Goal: Information Seeking & Learning: Learn about a topic

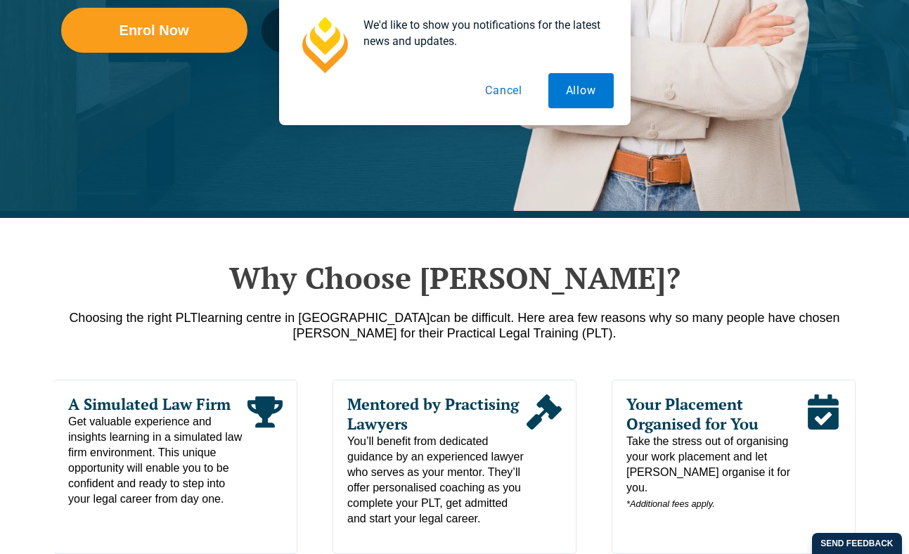
click at [498, 87] on button "Cancel" at bounding box center [504, 90] width 72 height 35
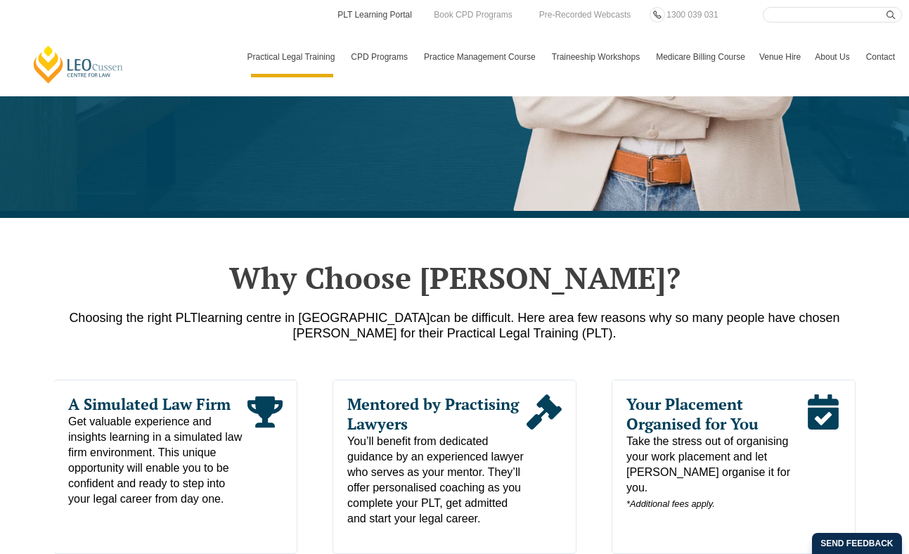
click at [339, 13] on link "PLT Learning Portal" at bounding box center [374, 14] width 77 height 15
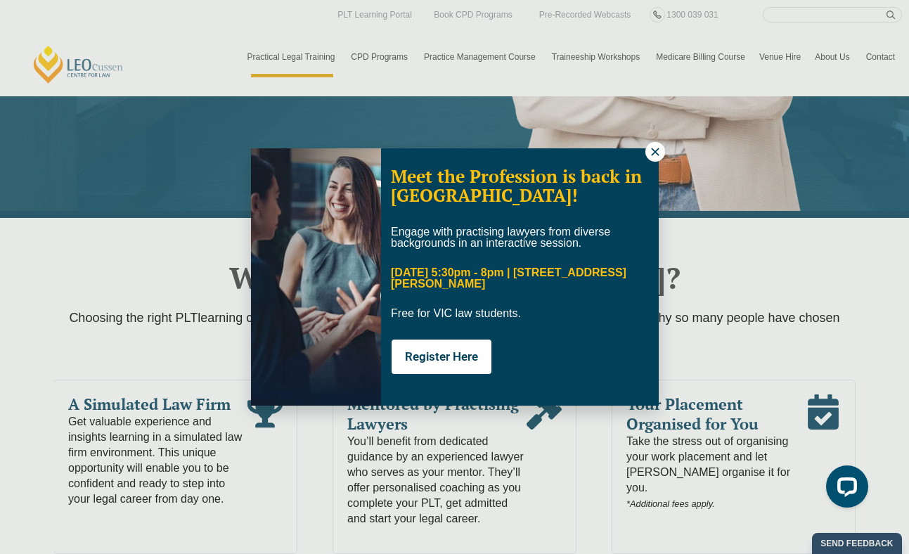
click at [656, 148] on icon at bounding box center [655, 152] width 13 height 13
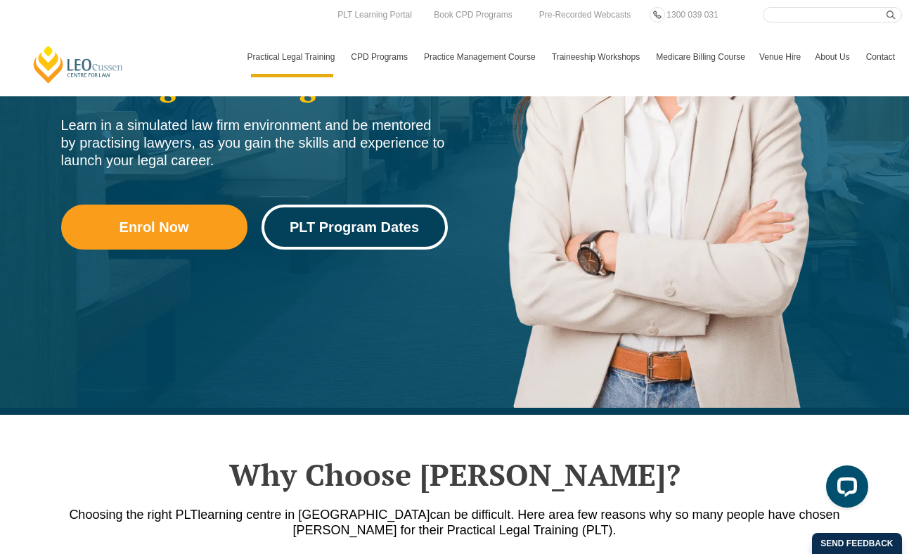
click at [294, 246] on link "PLT Program Dates" at bounding box center [355, 227] width 186 height 45
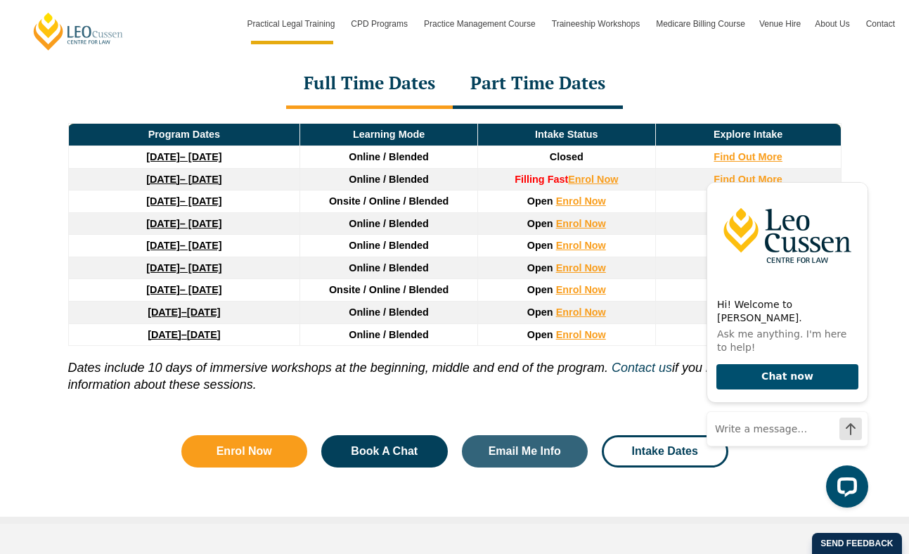
scroll to position [1962, 0]
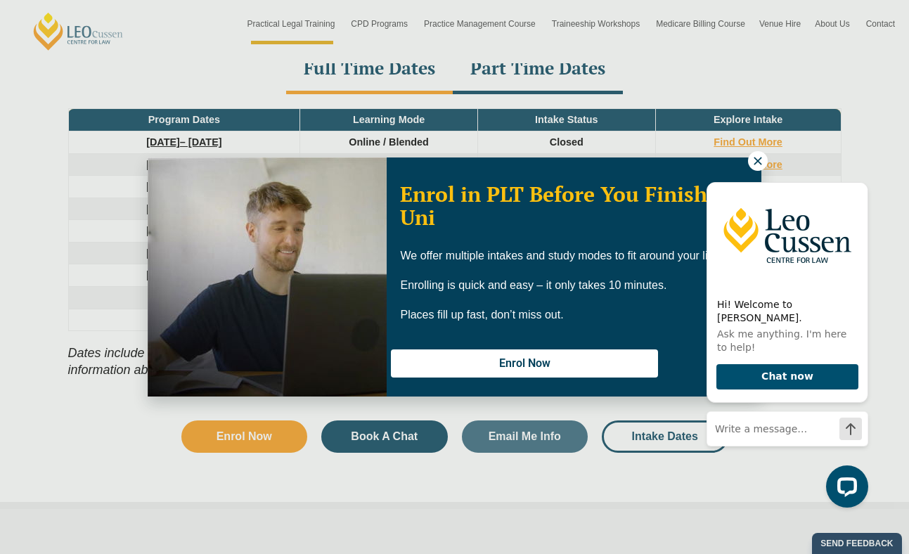
click at [755, 165] on icon at bounding box center [758, 161] width 13 height 13
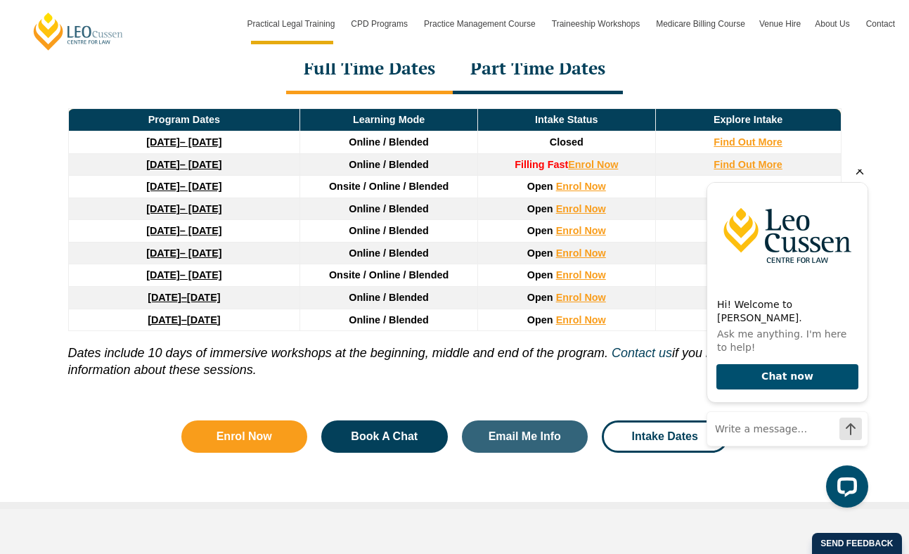
click at [862, 179] on icon "Hide greeting" at bounding box center [860, 170] width 17 height 17
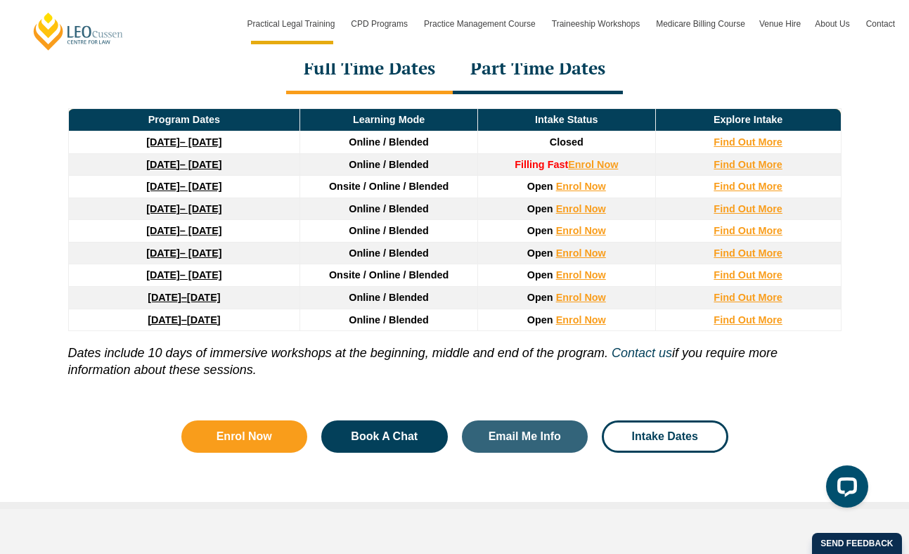
click at [168, 191] on strong "[DATE]" at bounding box center [163, 186] width 34 height 11
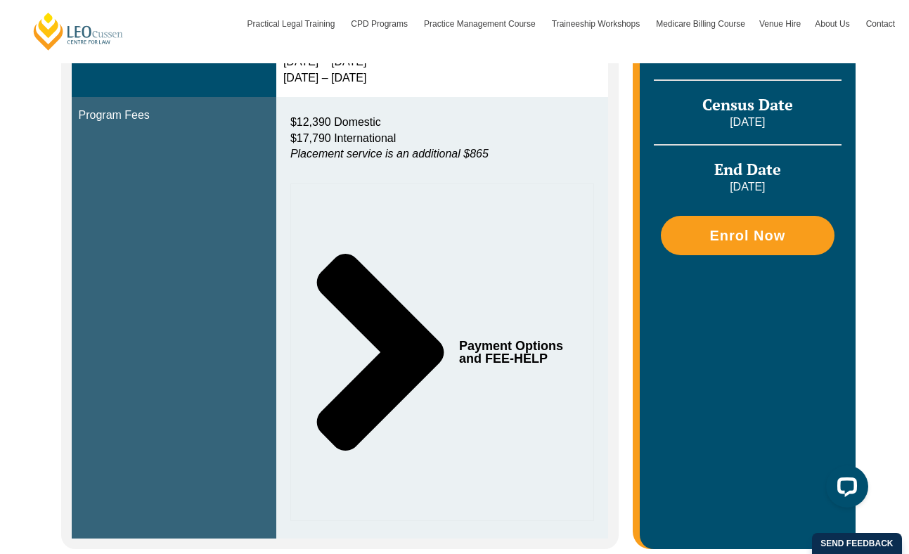
scroll to position [627, 0]
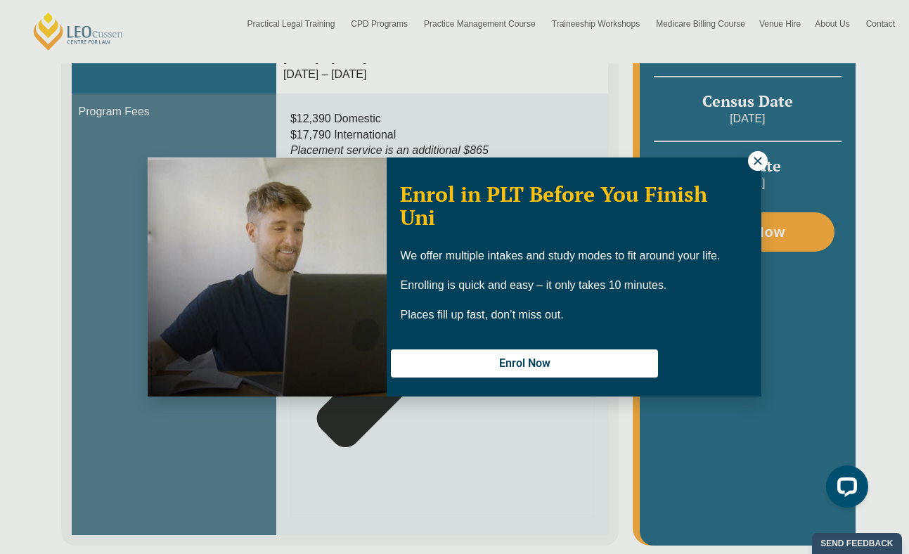
click at [762, 160] on icon at bounding box center [758, 161] width 13 height 13
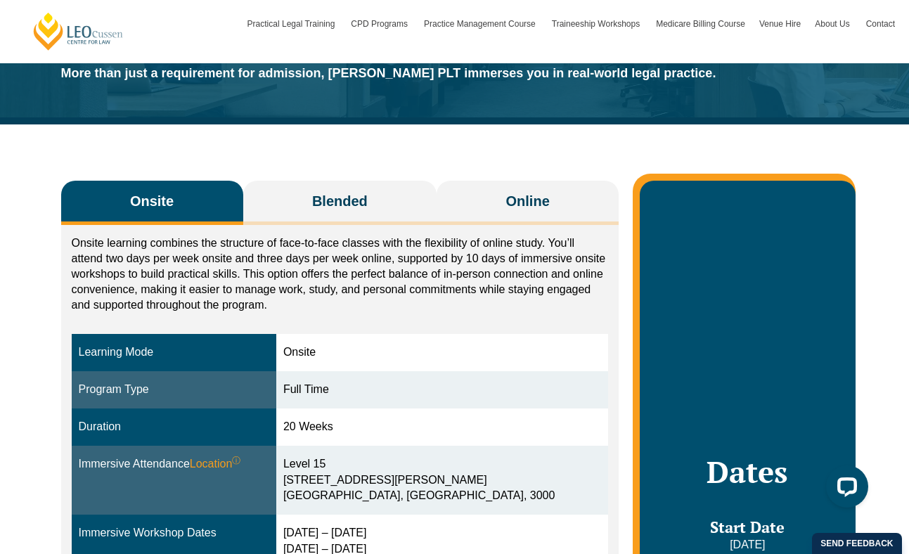
scroll to position [127, 0]
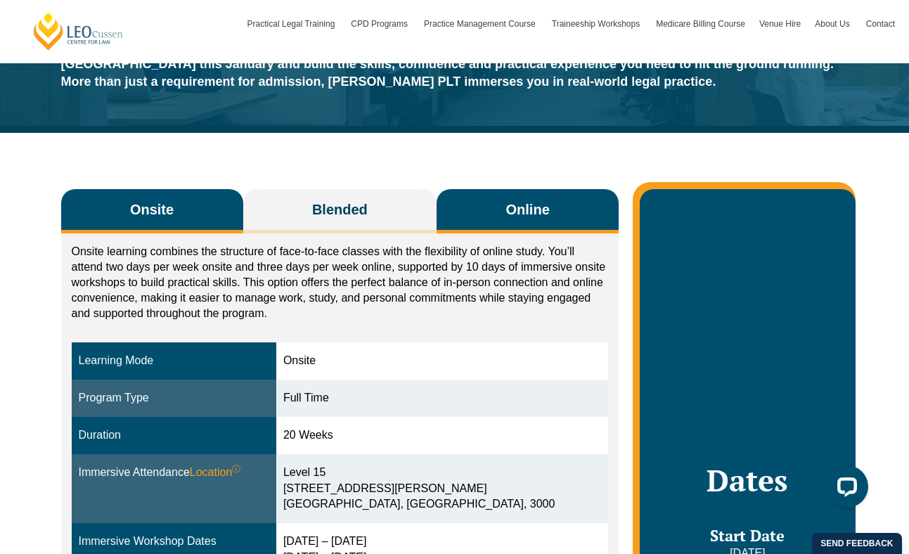
click at [542, 215] on span "Online" at bounding box center [528, 210] width 44 height 20
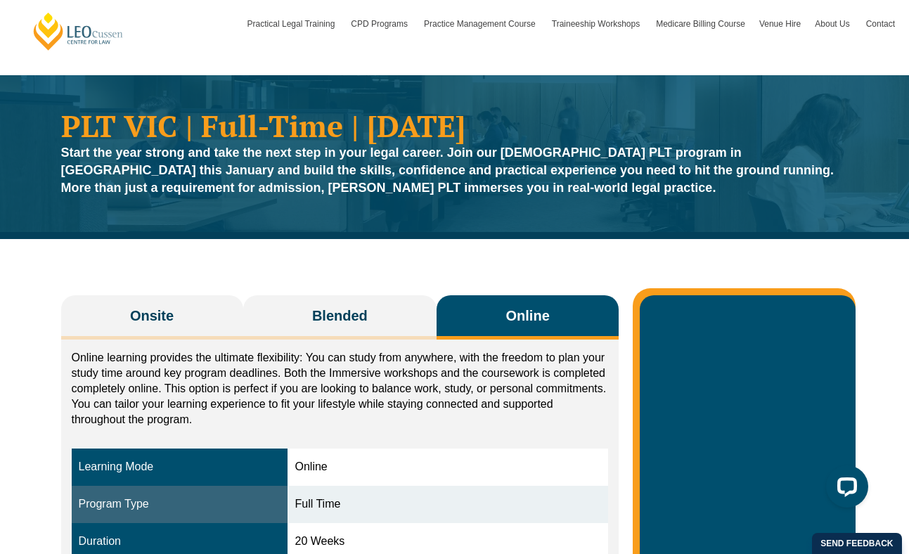
scroll to position [35, 0]
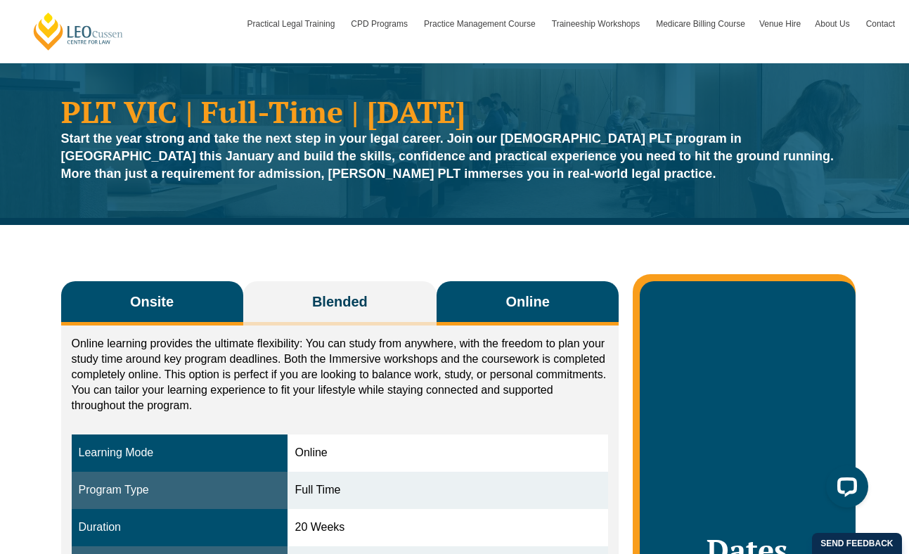
click at [175, 314] on button "Onsite" at bounding box center [152, 303] width 182 height 44
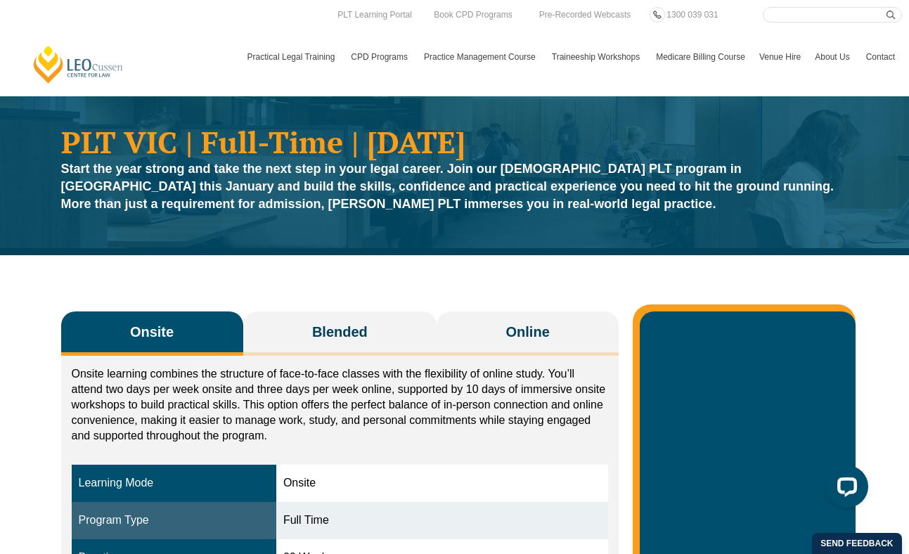
scroll to position [0, 0]
